Goal: Task Accomplishment & Management: Manage account settings

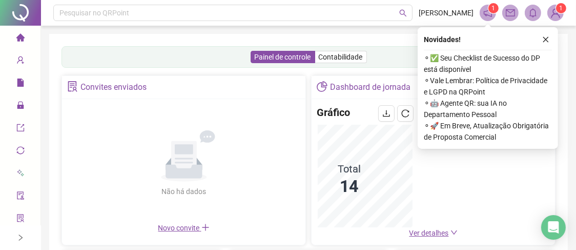
click at [545, 40] on icon "close" at bounding box center [546, 39] width 7 height 7
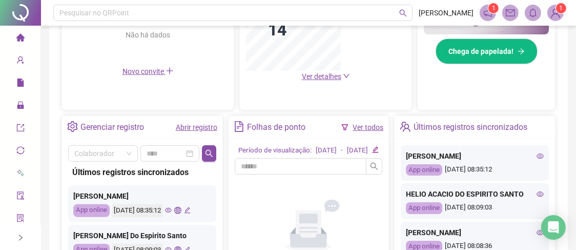
click at [537, 192] on icon "eye" at bounding box center [540, 193] width 7 height 7
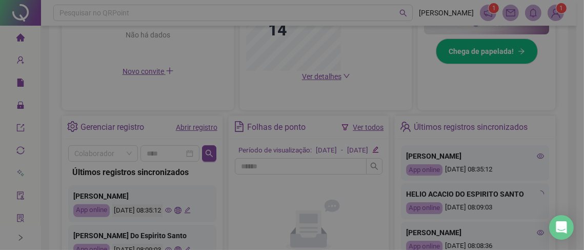
type input "**********"
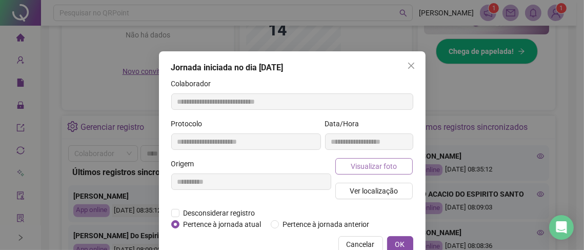
click at [384, 167] on span "Visualizar foto" at bounding box center [374, 166] width 46 height 11
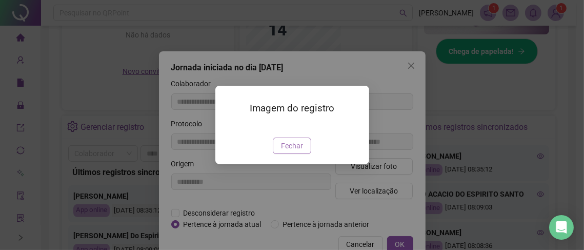
click at [282, 151] on span "Fechar" at bounding box center [292, 145] width 22 height 11
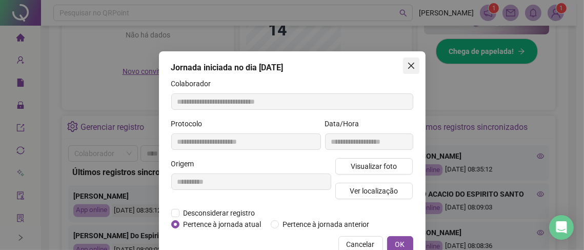
click at [407, 63] on icon "close" at bounding box center [411, 66] width 8 height 8
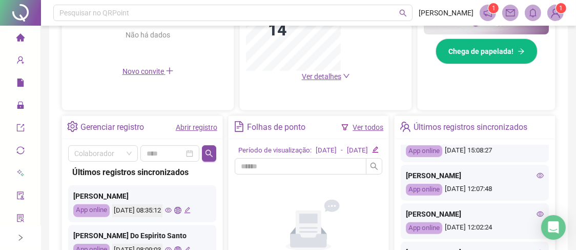
scroll to position [352, 0]
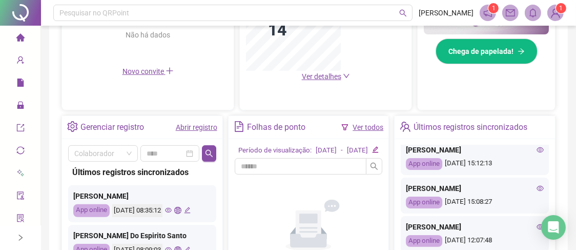
click at [537, 153] on icon "eye" at bounding box center [540, 149] width 7 height 7
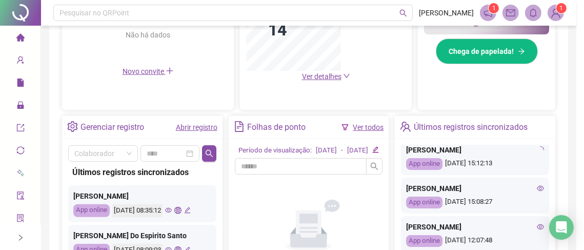
type input "**********"
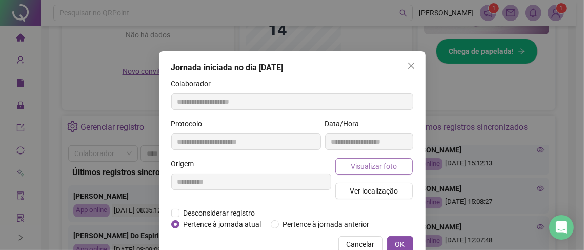
click at [363, 165] on span "Visualizar foto" at bounding box center [374, 166] width 46 height 11
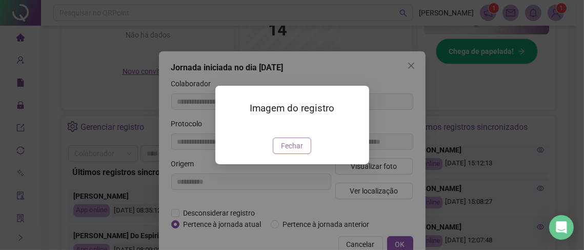
click at [303, 154] on button "Fechar" at bounding box center [292, 145] width 38 height 16
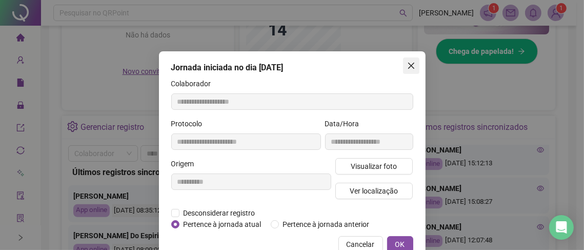
click at [408, 66] on icon "close" at bounding box center [411, 66] width 6 height 6
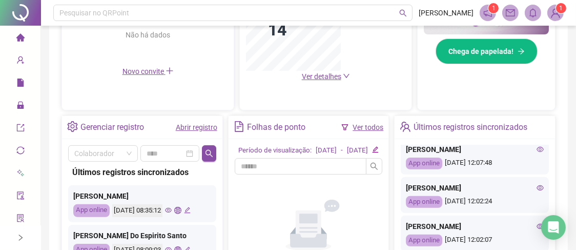
scroll to position [454, 0]
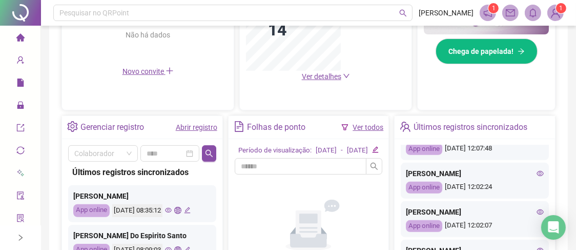
click at [537, 175] on icon "eye" at bounding box center [540, 173] width 7 height 7
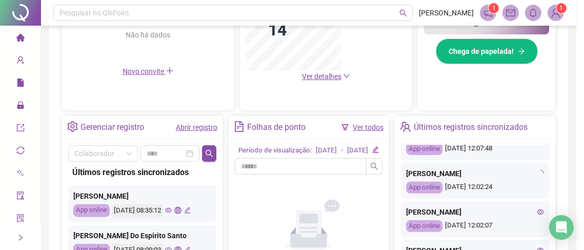
type input "**********"
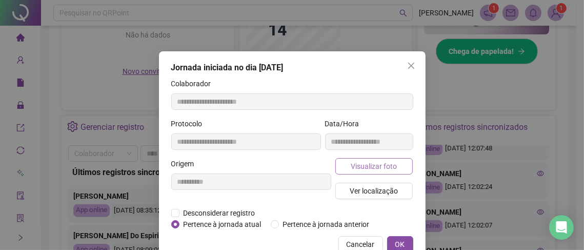
click at [344, 163] on button "Visualizar foto" at bounding box center [374, 166] width 78 height 16
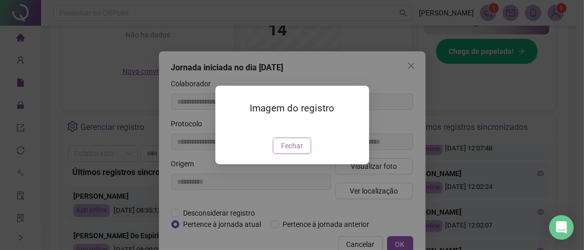
click at [296, 151] on span "Fechar" at bounding box center [292, 145] width 22 height 11
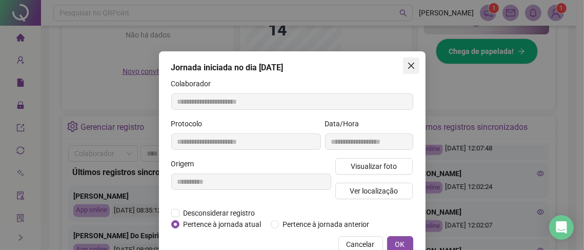
click at [408, 66] on icon "close" at bounding box center [411, 66] width 6 height 6
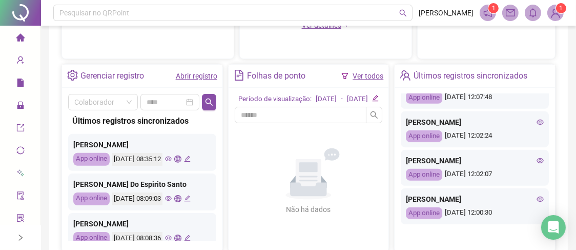
click at [537, 161] on icon "eye" at bounding box center [540, 160] width 7 height 7
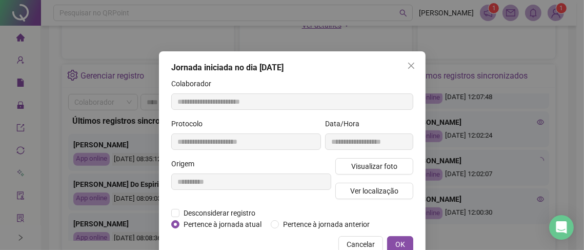
type input "**********"
click at [364, 167] on span "Visualizar foto" at bounding box center [374, 166] width 46 height 11
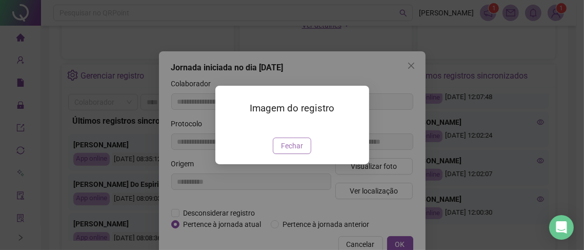
click at [287, 151] on span "Fechar" at bounding box center [292, 145] width 22 height 11
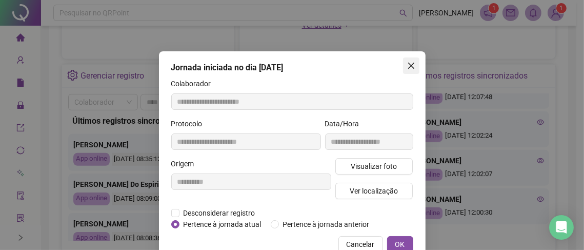
click at [403, 66] on span "Close" at bounding box center [411, 66] width 16 height 8
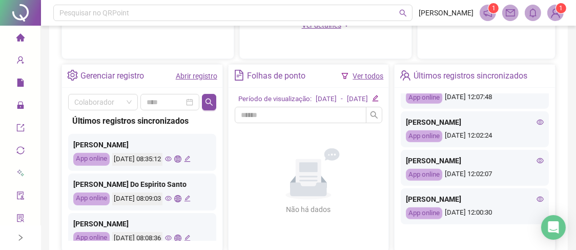
click at [528, 159] on div "[PERSON_NAME]" at bounding box center [475, 160] width 138 height 11
click at [537, 161] on icon "eye" at bounding box center [540, 160] width 7 height 5
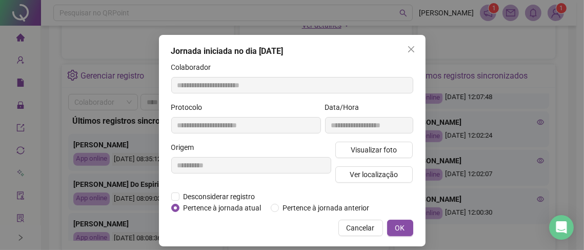
scroll to position [25, 0]
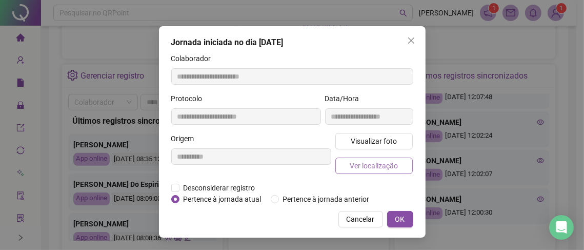
click at [382, 167] on span "Ver localização" at bounding box center [374, 165] width 48 height 11
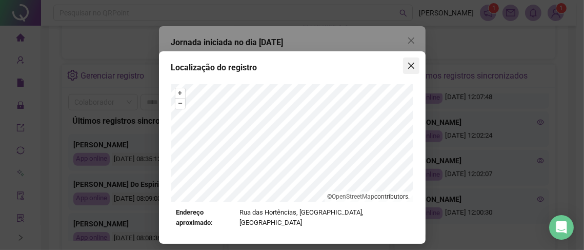
click at [408, 66] on icon "close" at bounding box center [411, 66] width 8 height 8
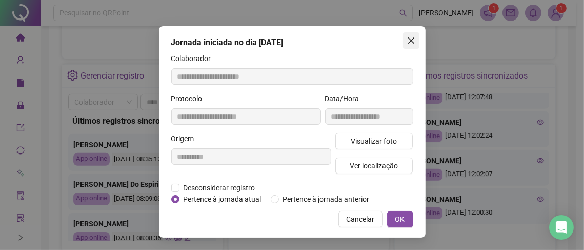
click at [407, 44] on icon "close" at bounding box center [411, 40] width 8 height 8
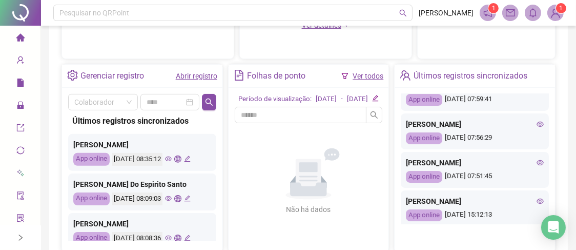
scroll to position [198, 0]
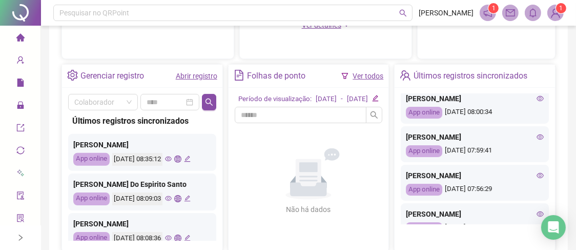
click at [537, 141] on icon "eye" at bounding box center [540, 136] width 7 height 7
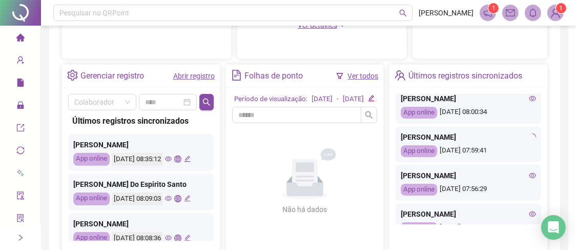
type input "**********"
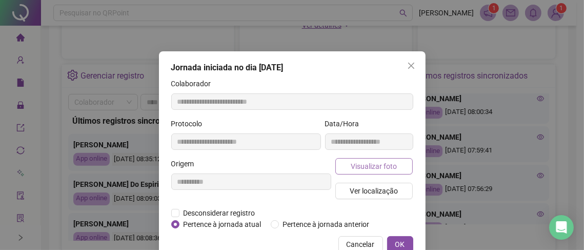
click at [354, 167] on span "Visualizar foto" at bounding box center [374, 166] width 46 height 11
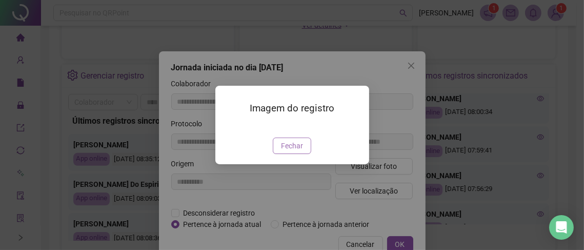
click at [282, 151] on span "Fechar" at bounding box center [292, 145] width 22 height 11
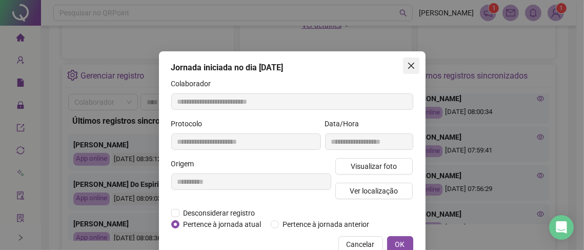
click at [407, 67] on icon "close" at bounding box center [411, 66] width 8 height 8
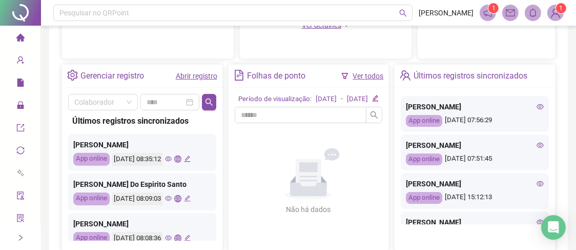
scroll to position [249, 0]
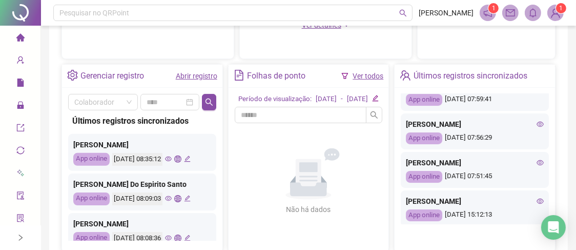
click at [537, 127] on icon "eye" at bounding box center [540, 124] width 7 height 5
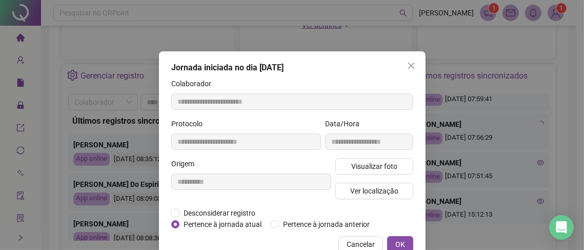
type input "**********"
click at [379, 166] on span "Visualizar foto" at bounding box center [374, 166] width 46 height 11
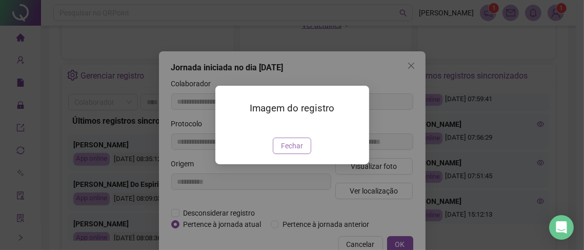
click at [295, 151] on span "Fechar" at bounding box center [292, 145] width 22 height 11
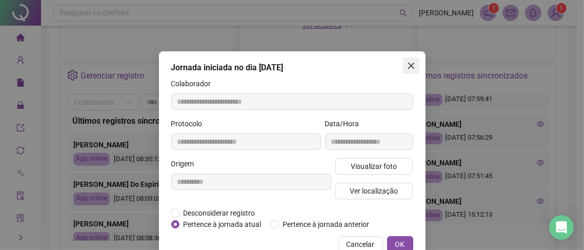
click at [410, 62] on icon "close" at bounding box center [411, 66] width 8 height 8
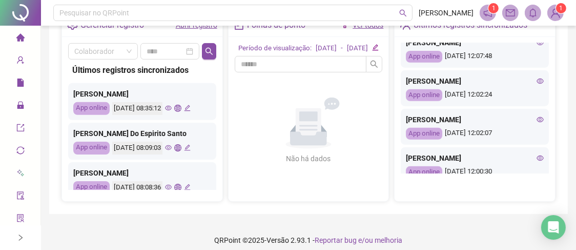
scroll to position [454, 0]
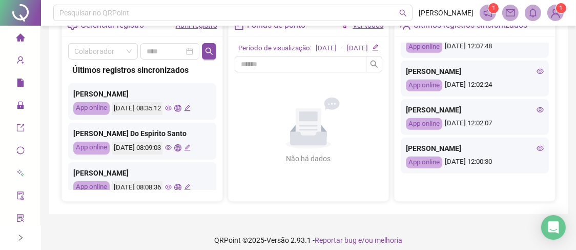
click at [537, 70] on icon "eye" at bounding box center [540, 71] width 7 height 7
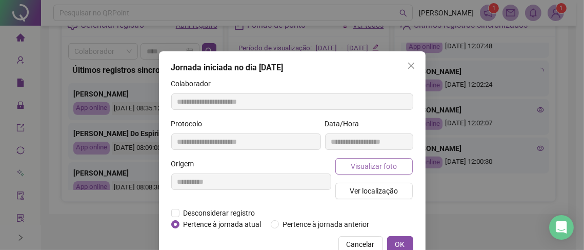
type input "**********"
click at [382, 163] on span "Visualizar foto" at bounding box center [374, 166] width 46 height 11
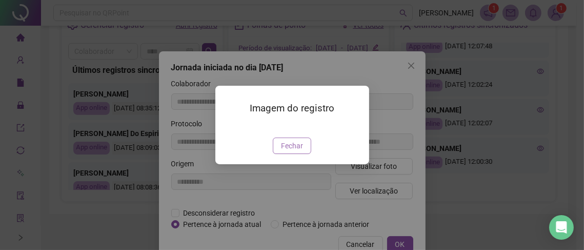
click at [290, 151] on span "Fechar" at bounding box center [292, 145] width 22 height 11
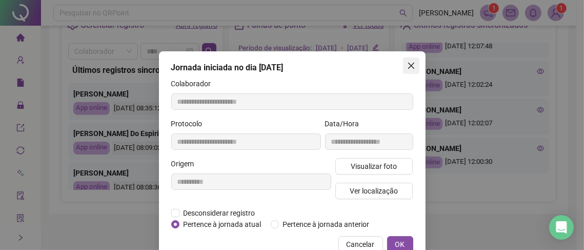
click at [408, 64] on icon "close" at bounding box center [411, 66] width 6 height 6
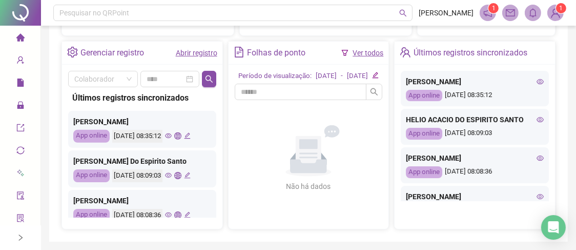
scroll to position [359, 0]
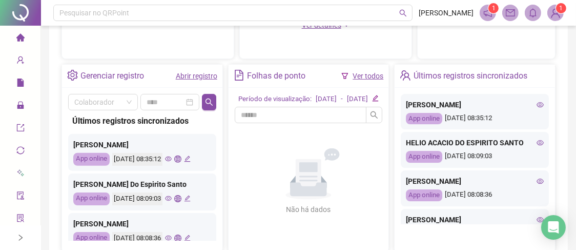
click at [537, 104] on icon "eye" at bounding box center [540, 104] width 7 height 7
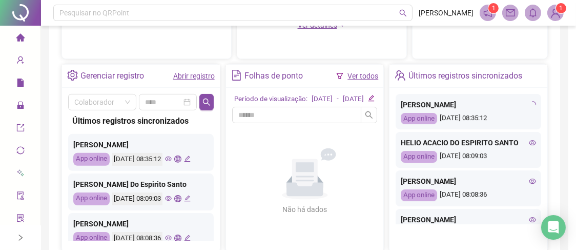
type input "**********"
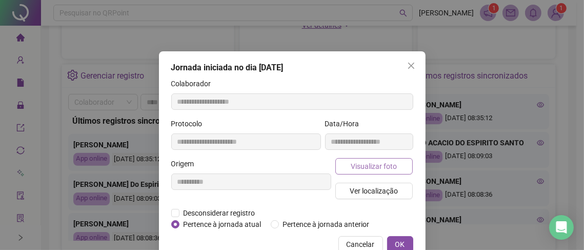
click at [356, 168] on span "Visualizar foto" at bounding box center [374, 166] width 46 height 11
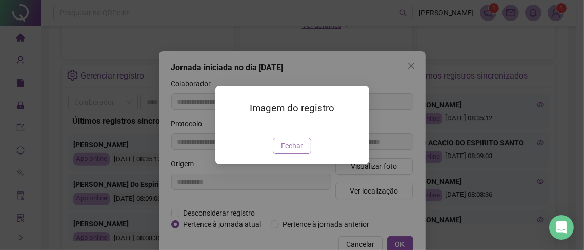
click at [295, 151] on span "Fechar" at bounding box center [292, 145] width 22 height 11
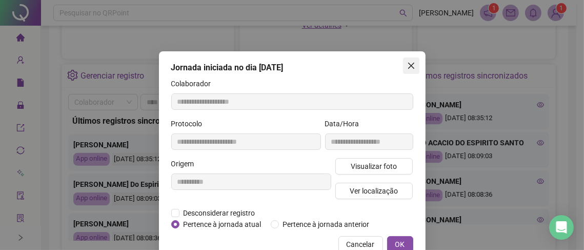
click at [411, 63] on icon "close" at bounding box center [411, 66] width 8 height 8
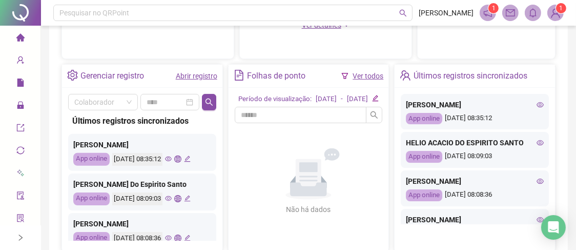
click at [19, 237] on icon "right" at bounding box center [20, 237] width 7 height 7
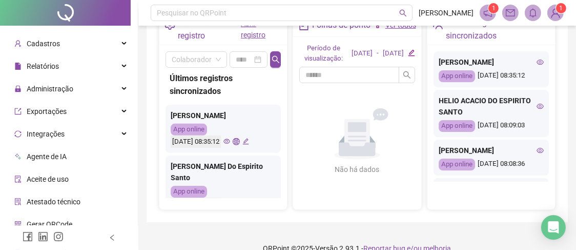
scroll to position [0, 0]
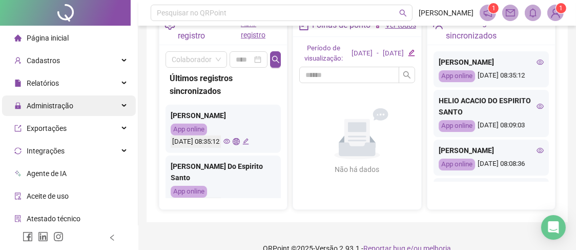
click at [91, 109] on div "Administração" at bounding box center [69, 105] width 134 height 21
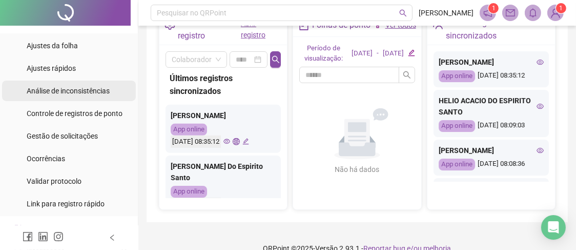
scroll to position [102, 0]
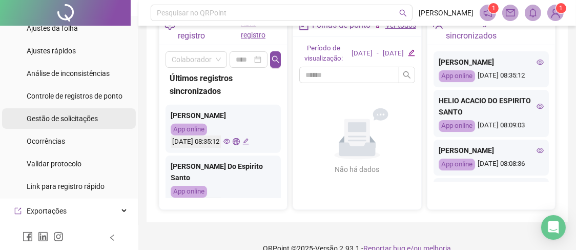
click at [76, 120] on span "Gestão de solicitações" at bounding box center [62, 118] width 71 height 8
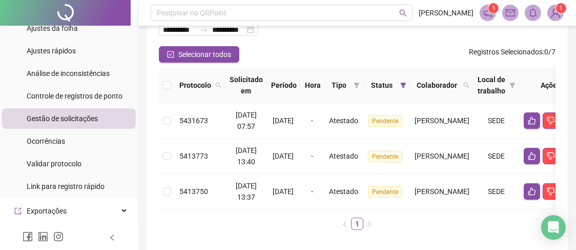
scroll to position [73, 0]
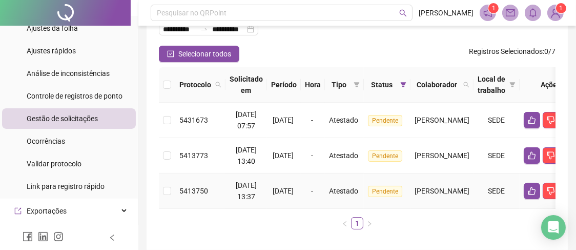
click at [386, 192] on span "Pendente" at bounding box center [385, 191] width 34 height 11
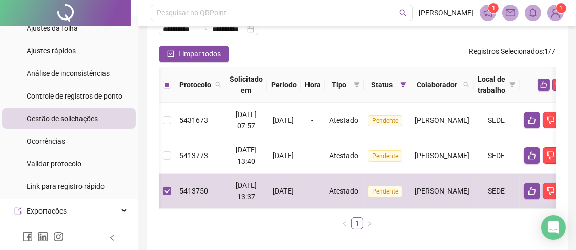
scroll to position [0, 85]
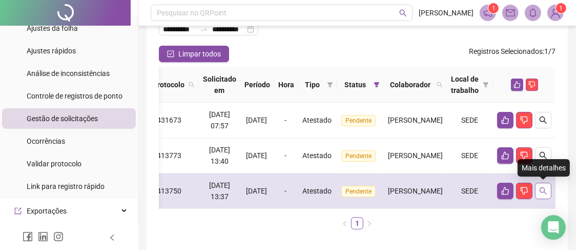
click at [546, 189] on icon "search" at bounding box center [543, 191] width 8 height 8
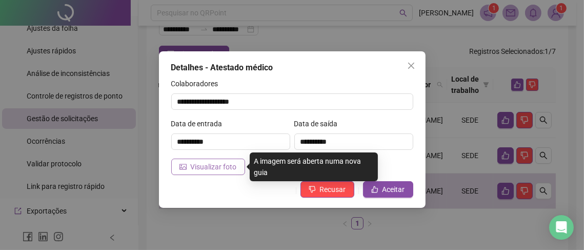
click at [221, 168] on span "Visualizar foto" at bounding box center [214, 166] width 46 height 11
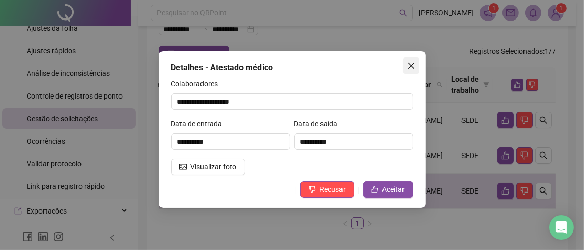
click at [411, 69] on icon "close" at bounding box center [411, 66] width 8 height 8
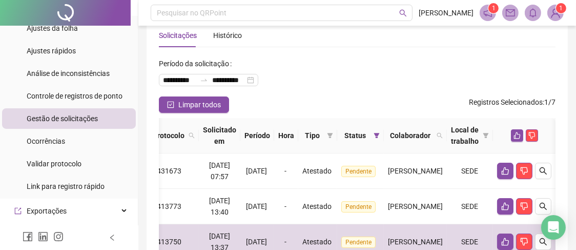
scroll to position [0, 0]
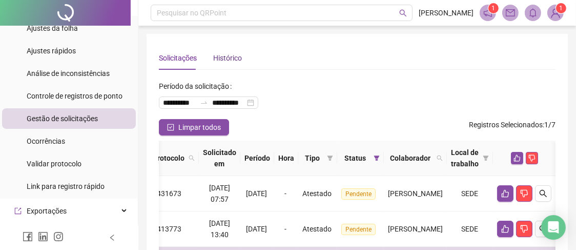
click at [236, 60] on div "Histórico" at bounding box center [227, 57] width 29 height 11
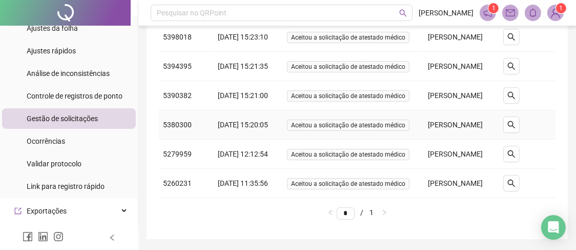
scroll to position [99, 0]
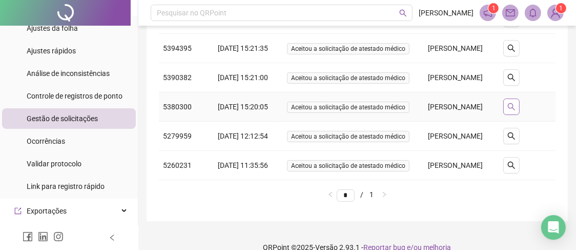
click at [512, 110] on icon "search" at bounding box center [511, 106] width 7 height 7
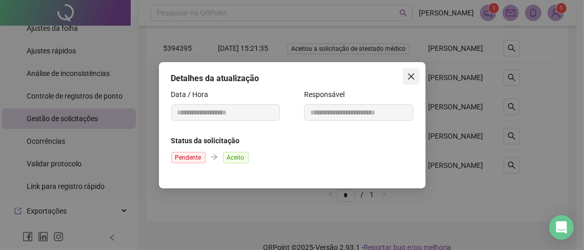
click at [408, 76] on icon "close" at bounding box center [411, 76] width 8 height 8
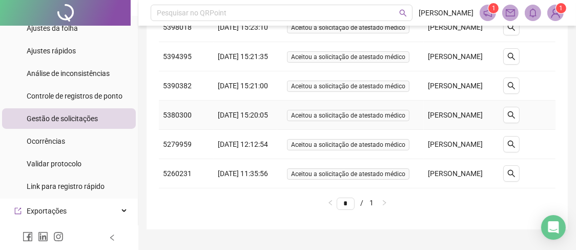
scroll to position [102, 0]
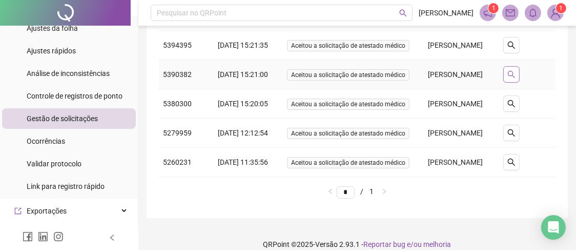
click at [508, 83] on button "button" at bounding box center [512, 74] width 16 height 16
type input "**********"
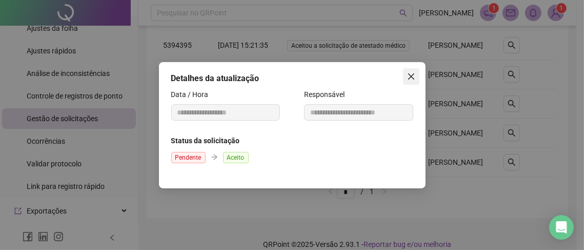
click at [409, 75] on icon "close" at bounding box center [411, 76] width 8 height 8
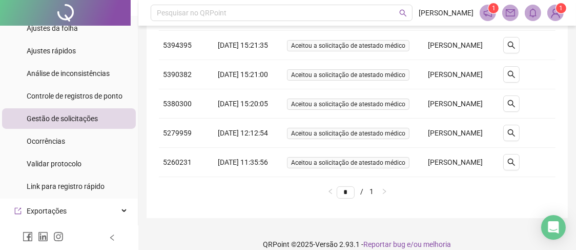
click at [50, 120] on span "Gestão de solicitações" at bounding box center [62, 118] width 71 height 8
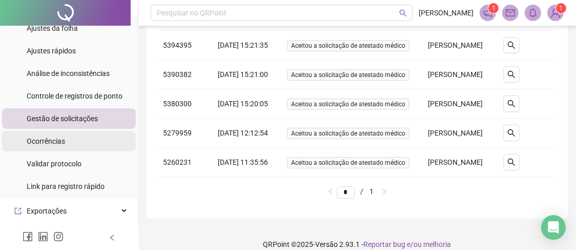
click at [55, 143] on span "Ocorrências" at bounding box center [46, 141] width 38 height 8
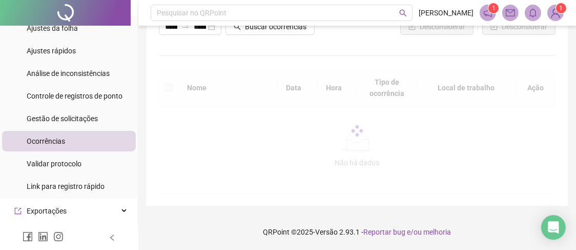
scroll to position [99, 0]
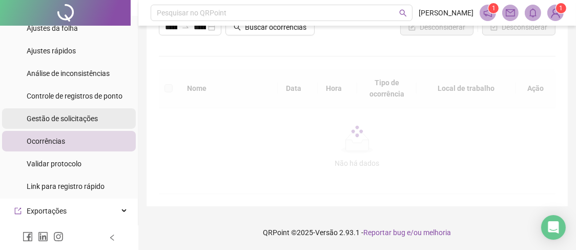
click at [56, 117] on span "Gestão de solicitações" at bounding box center [62, 118] width 71 height 8
